Goal: Information Seeking & Learning: Learn about a topic

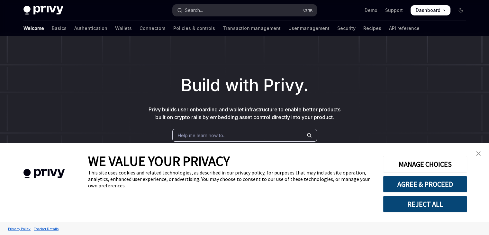
click at [231, 5] on button "Search... Ctrl K" at bounding box center [245, 11] width 144 height 12
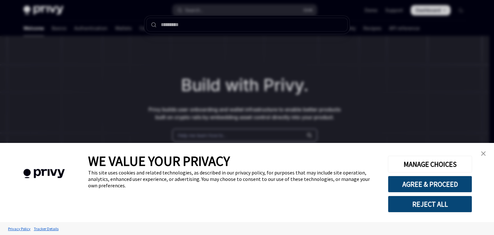
click at [231, 5] on div at bounding box center [247, 117] width 494 height 235
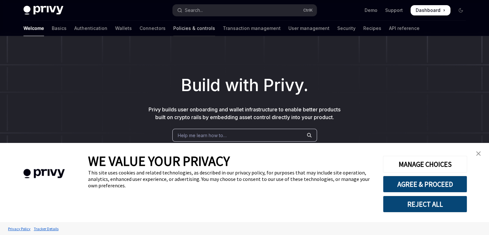
click at [174, 28] on link "Policies & controls" at bounding box center [194, 28] width 42 height 15
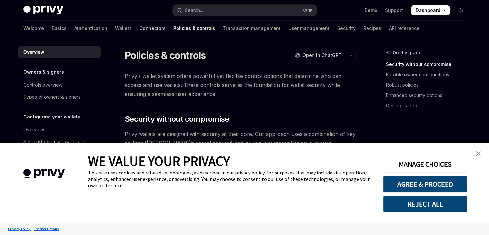
click at [140, 29] on link "Connectors" at bounding box center [153, 28] width 26 height 15
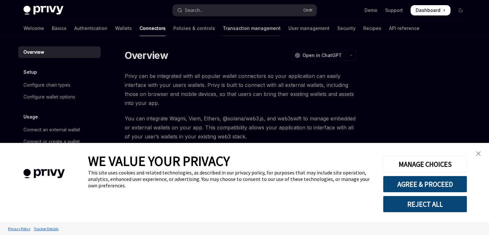
click at [223, 30] on link "Transaction management" at bounding box center [252, 28] width 58 height 15
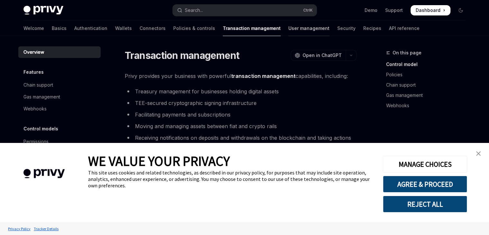
click at [288, 31] on link "User management" at bounding box center [308, 28] width 41 height 15
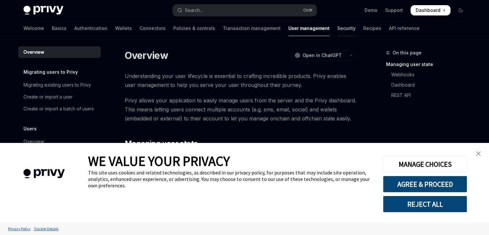
click at [337, 28] on link "Security" at bounding box center [346, 28] width 18 height 15
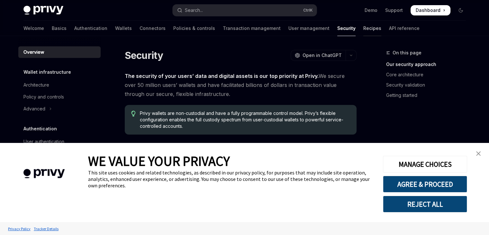
click at [363, 28] on link "Recipes" at bounding box center [372, 28] width 18 height 15
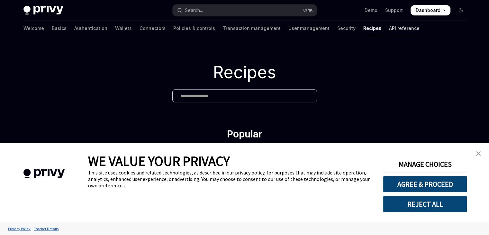
click at [389, 30] on link "API reference" at bounding box center [404, 28] width 31 height 15
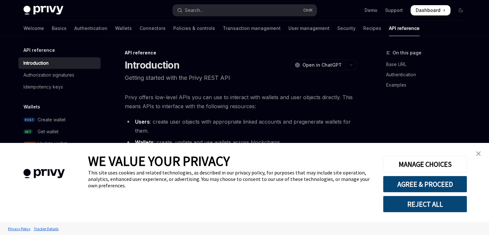
type textarea "*"
click at [394, 12] on link "Support" at bounding box center [394, 10] width 18 height 6
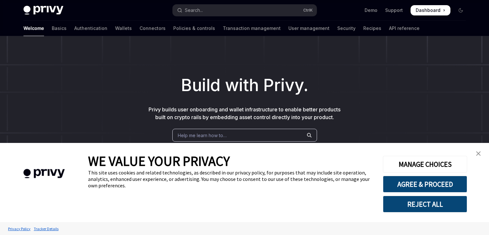
type textarea "*"
